Goal: Find specific page/section: Find specific page/section

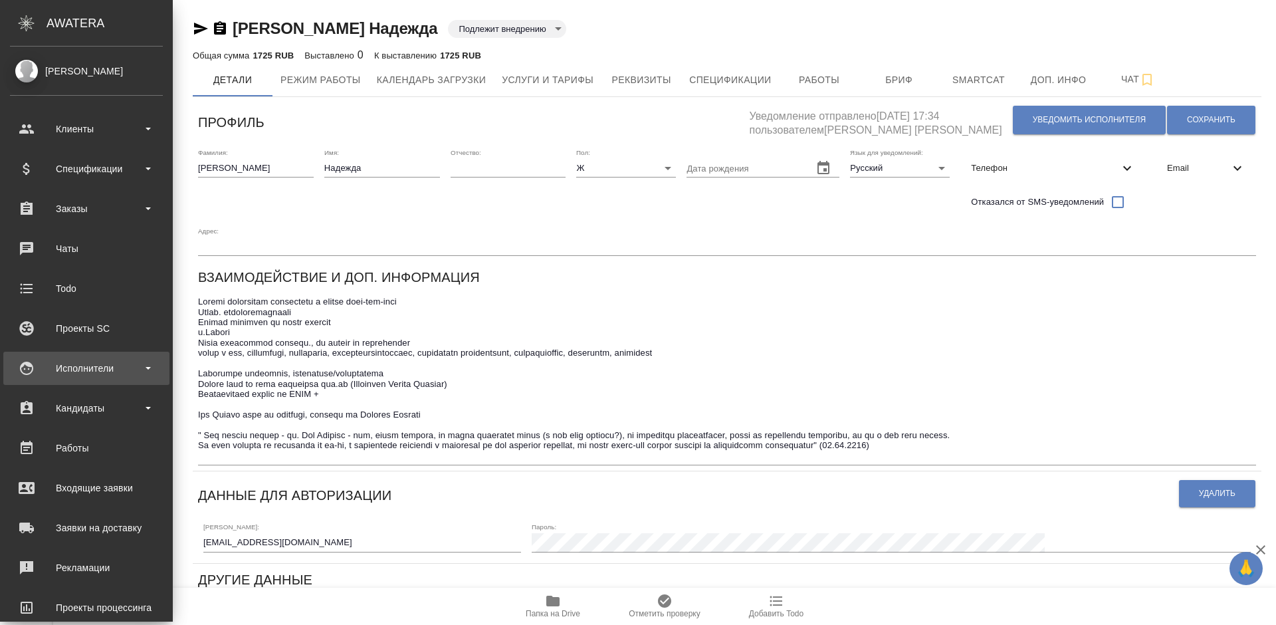
click at [100, 364] on div "Исполнители" at bounding box center [86, 368] width 153 height 20
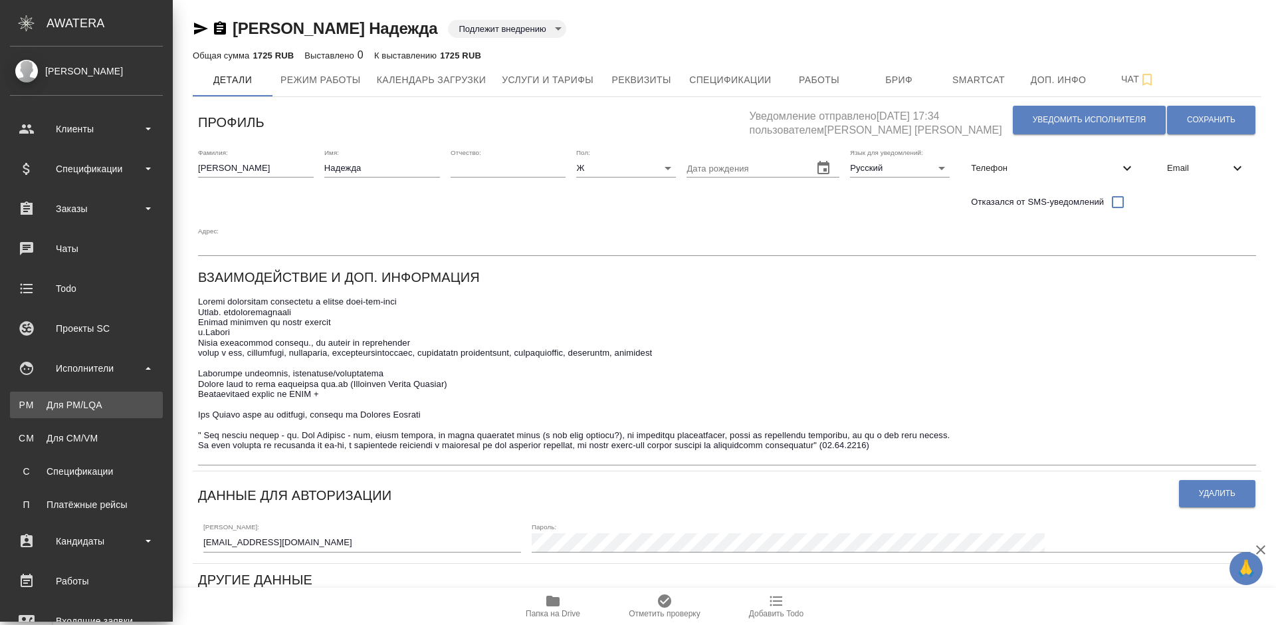
click at [114, 401] on div "Для PM/LQA" at bounding box center [87, 404] width 140 height 13
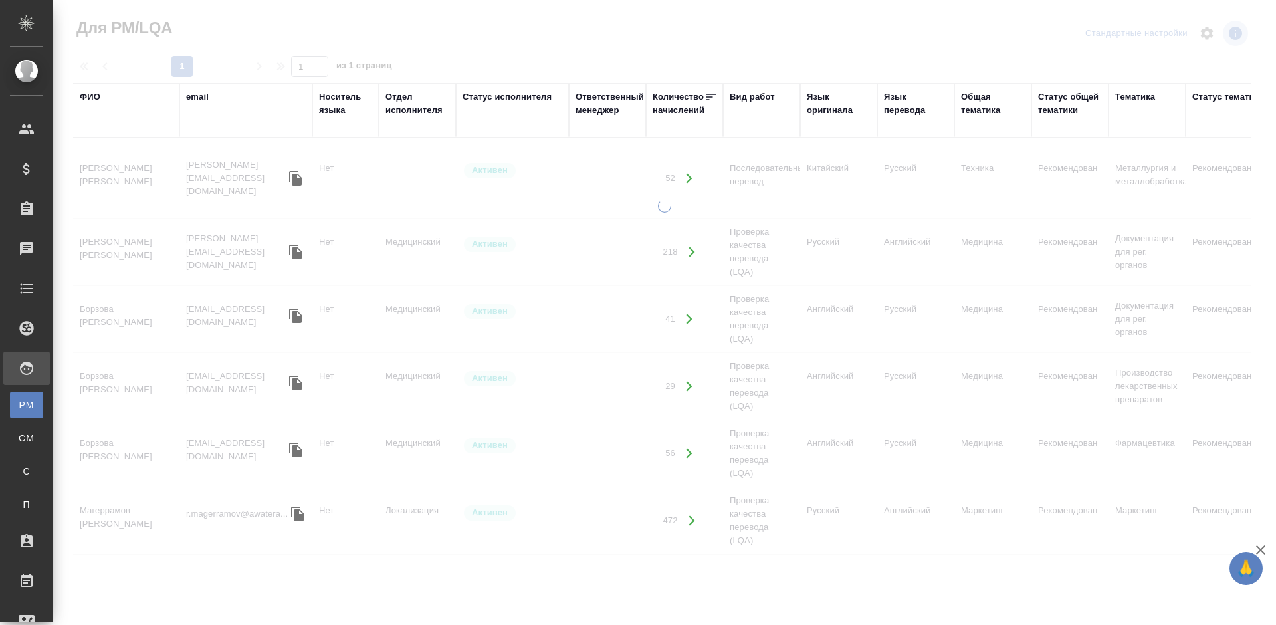
click at [97, 93] on div "ФИО" at bounding box center [90, 96] width 21 height 13
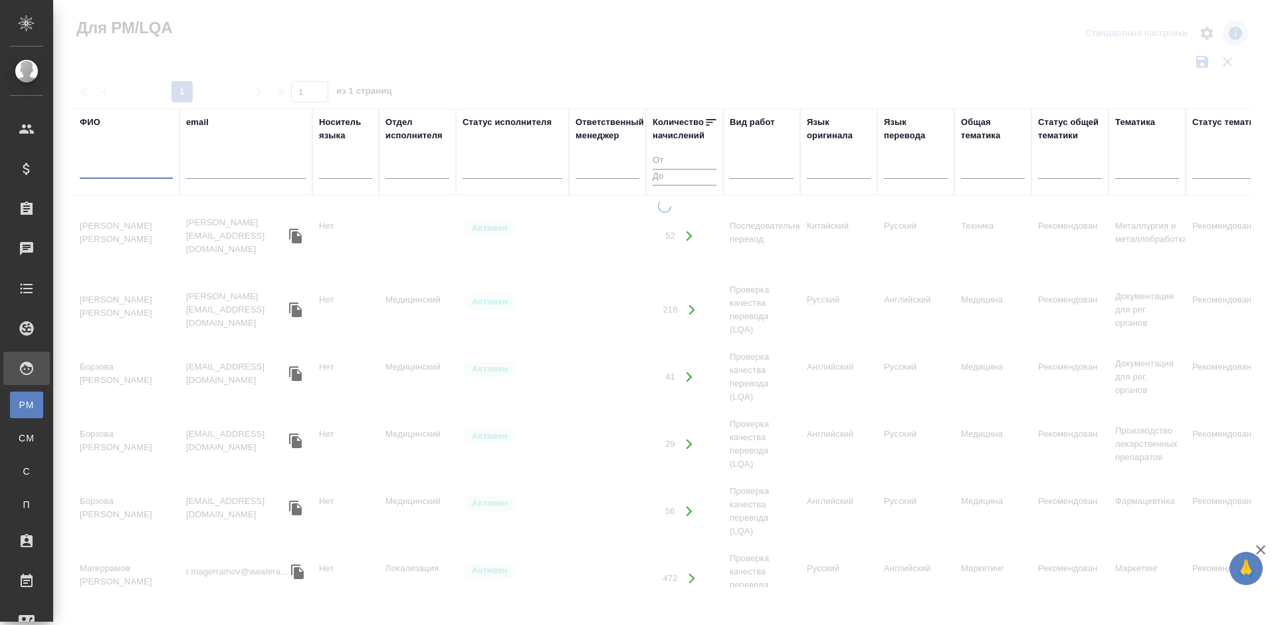
click at [147, 173] on input "text" at bounding box center [126, 170] width 93 height 17
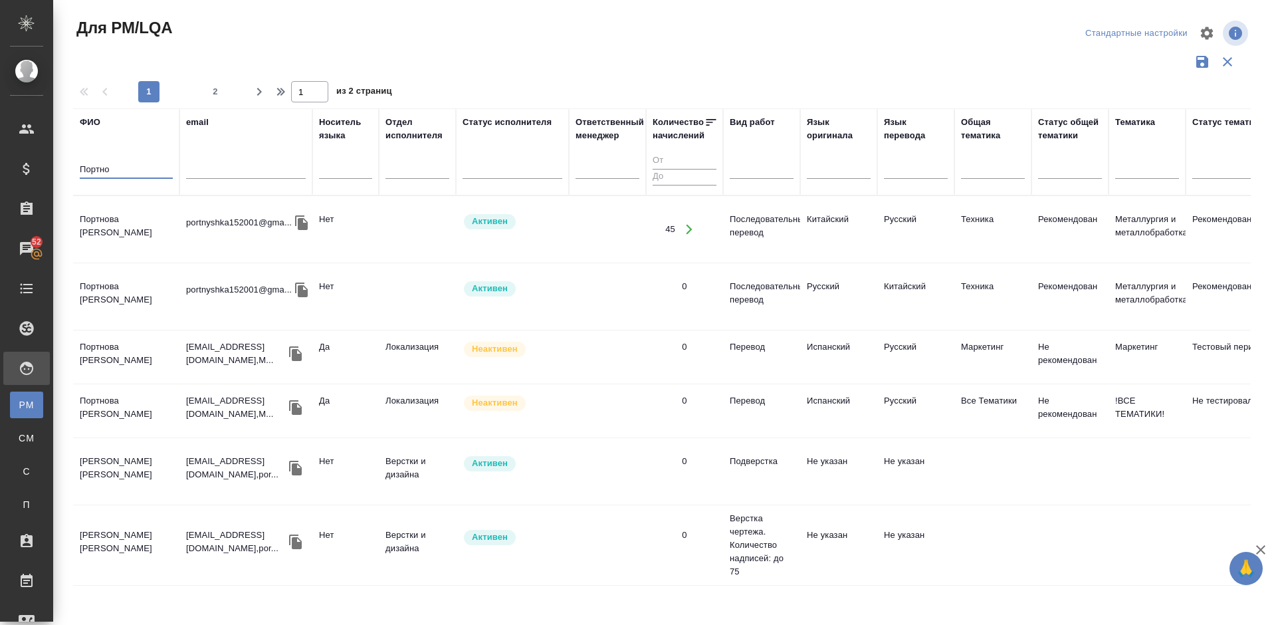
type input "Портно"
click at [154, 237] on td "Портнова [PERSON_NAME]" at bounding box center [126, 229] width 106 height 47
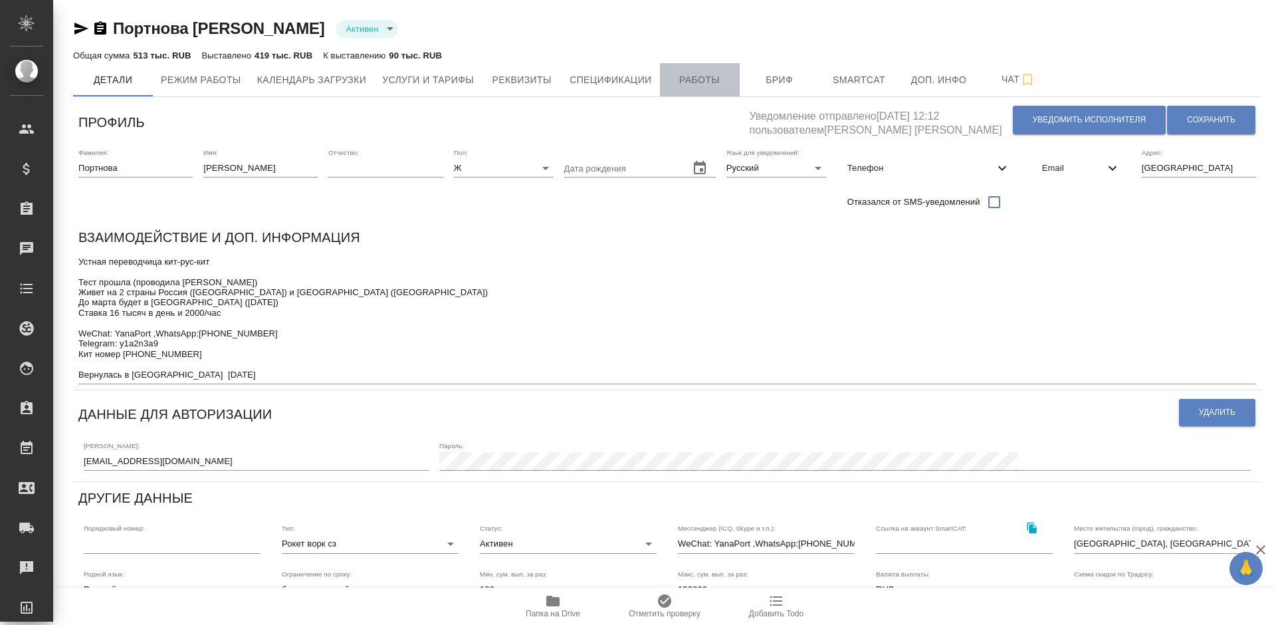
click at [699, 89] on button "Работы" at bounding box center [700, 79] width 80 height 33
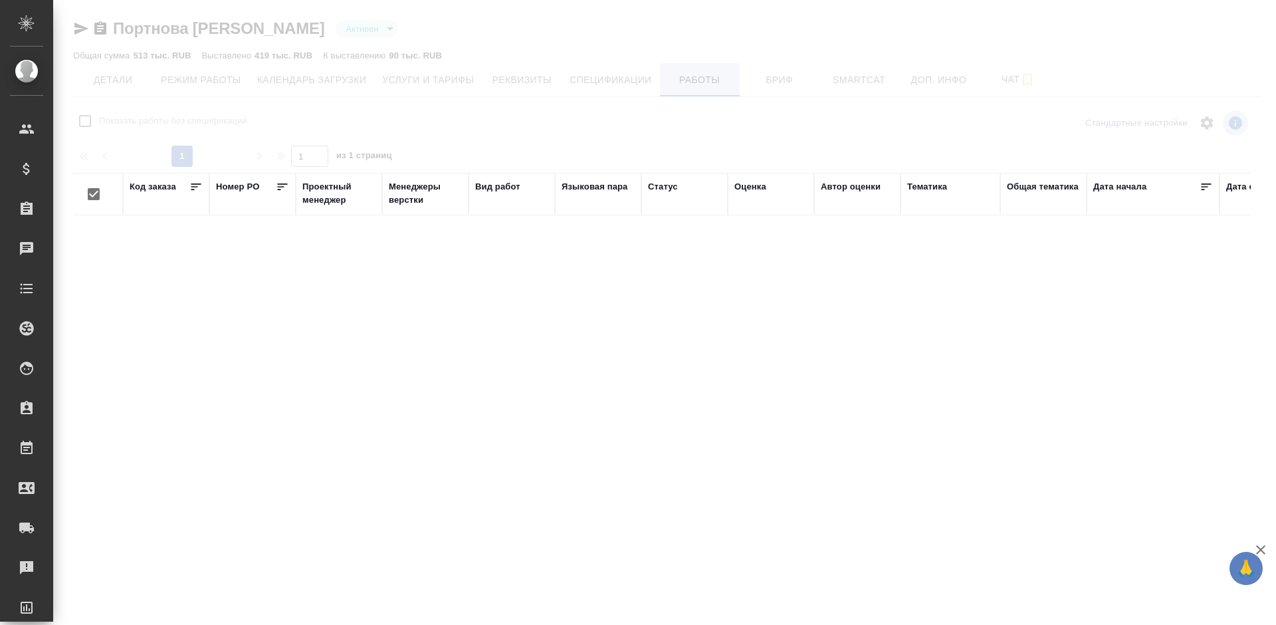
checkbox input "false"
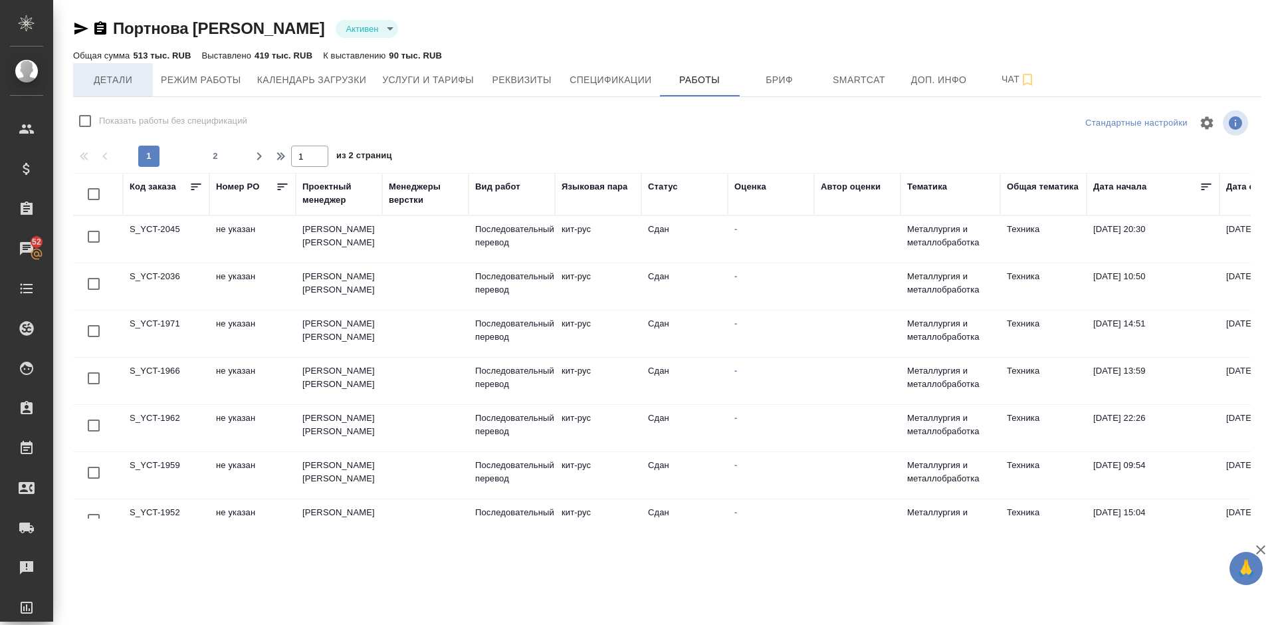
click at [131, 89] on button "Детали" at bounding box center [113, 79] width 80 height 33
